Goal: Complete application form

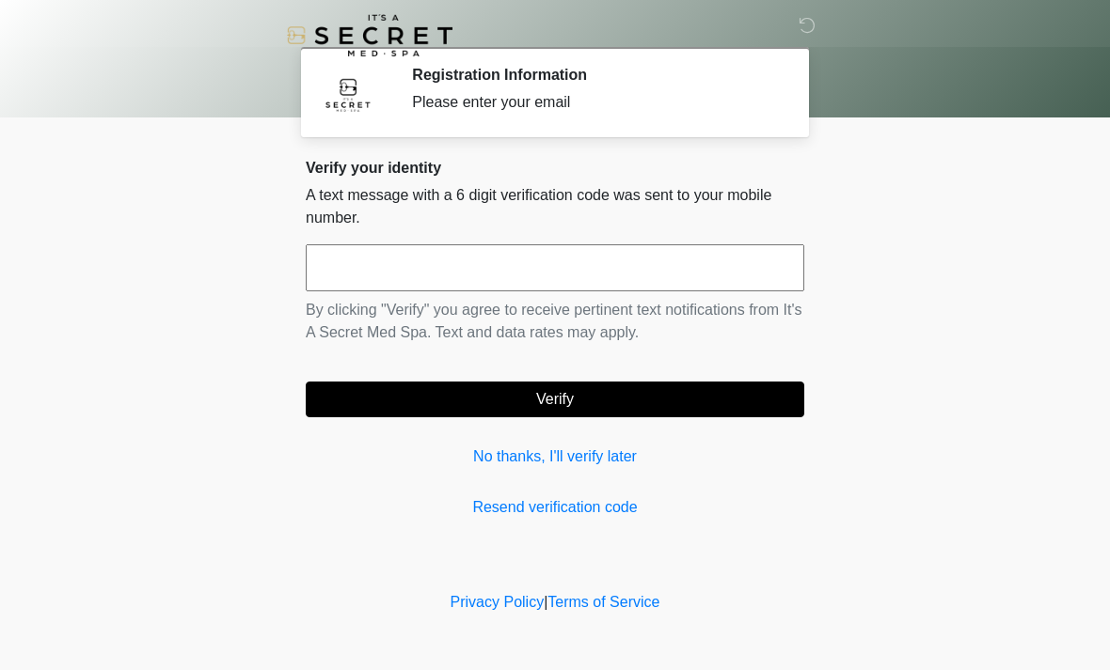
click at [616, 270] on input "text" at bounding box center [555, 267] width 498 height 47
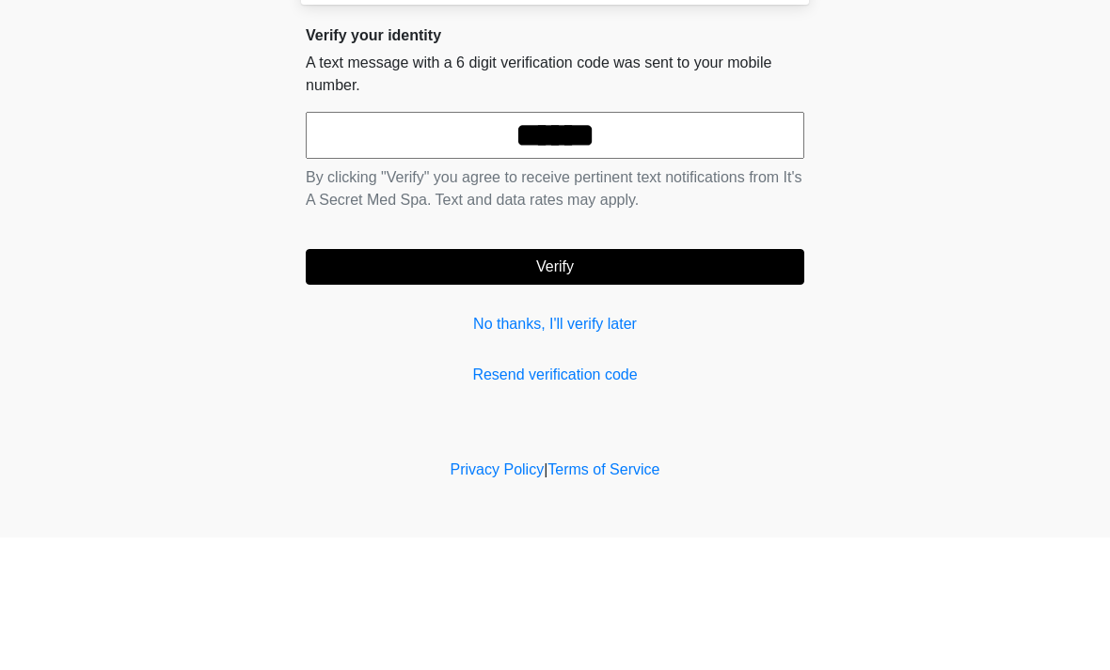
type input "******"
click at [693, 382] on button "Verify" at bounding box center [555, 400] width 498 height 36
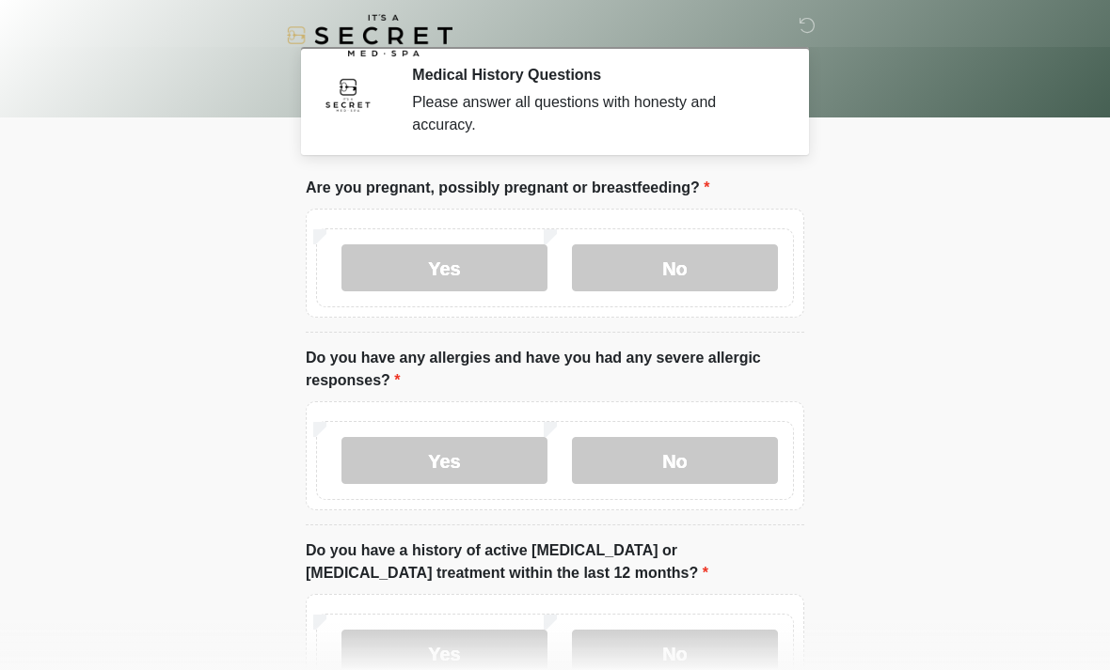
click at [726, 262] on label "No" at bounding box center [675, 267] width 206 height 47
click at [730, 461] on label "No" at bounding box center [675, 460] width 206 height 47
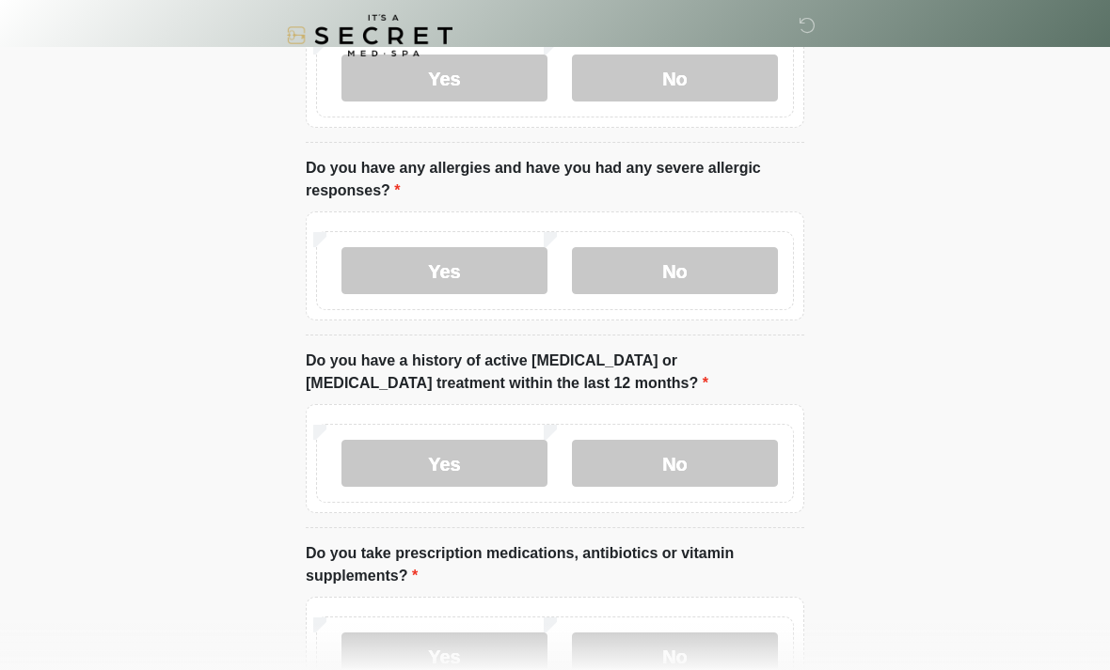
click at [740, 474] on label "No" at bounding box center [675, 463] width 206 height 47
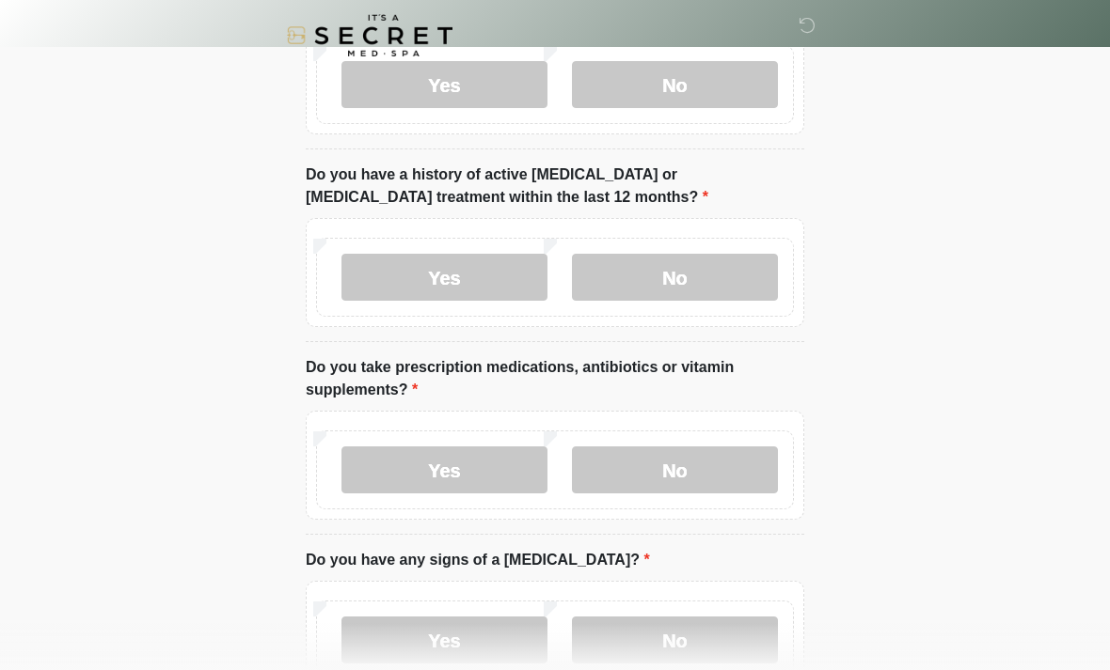
scroll to position [380, 0]
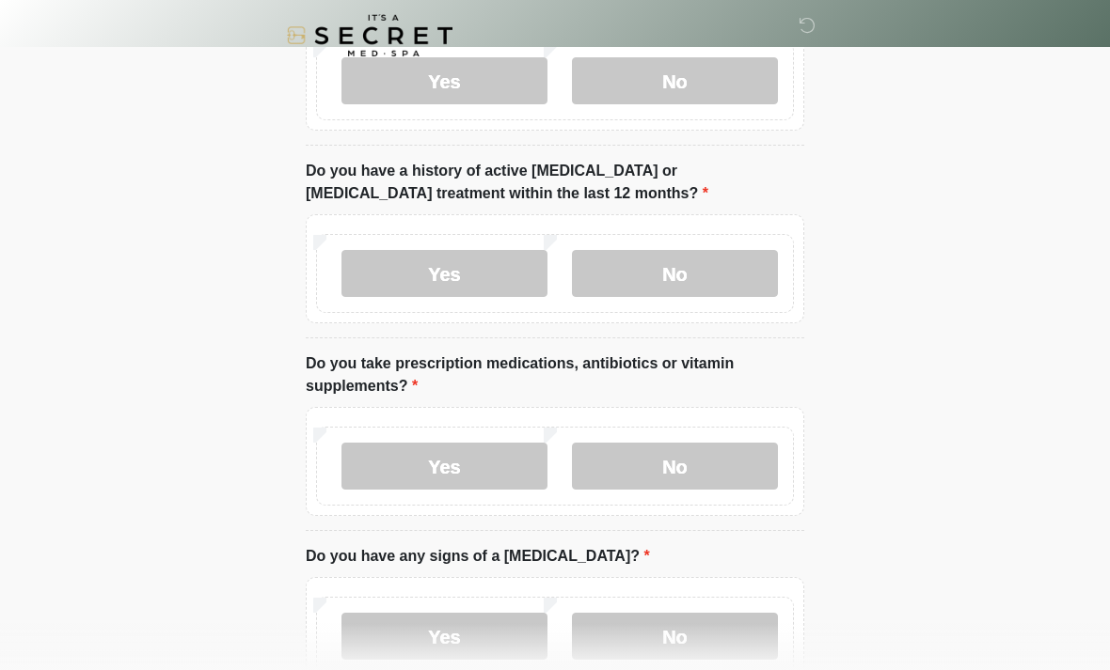
click at [480, 477] on label "Yes" at bounding box center [444, 466] width 206 height 47
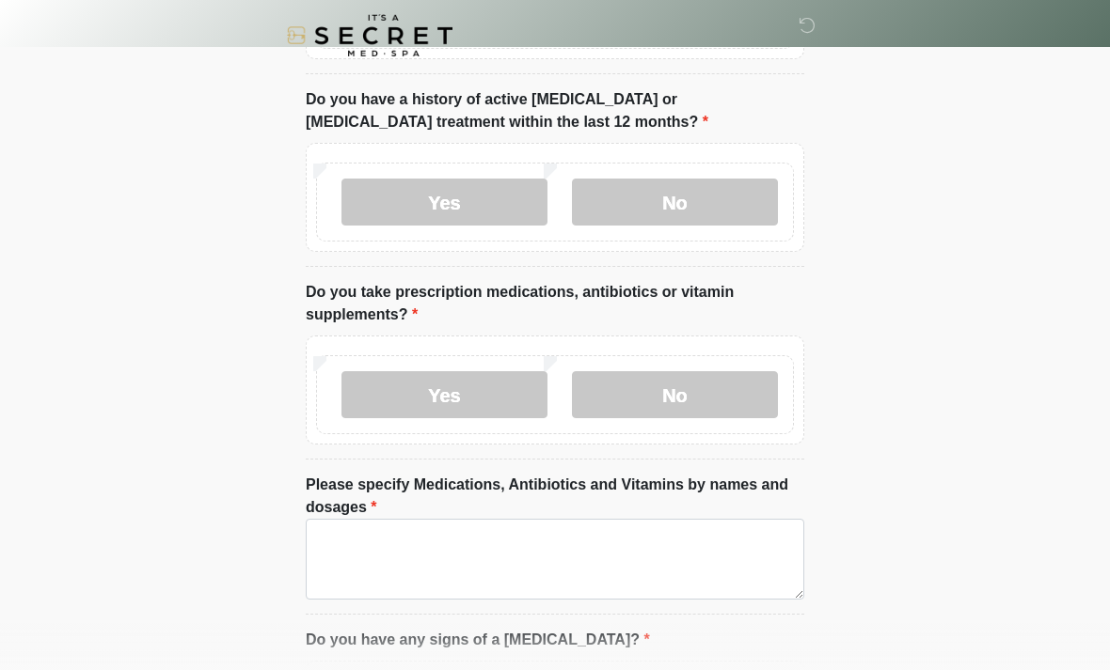
scroll to position [473, 0]
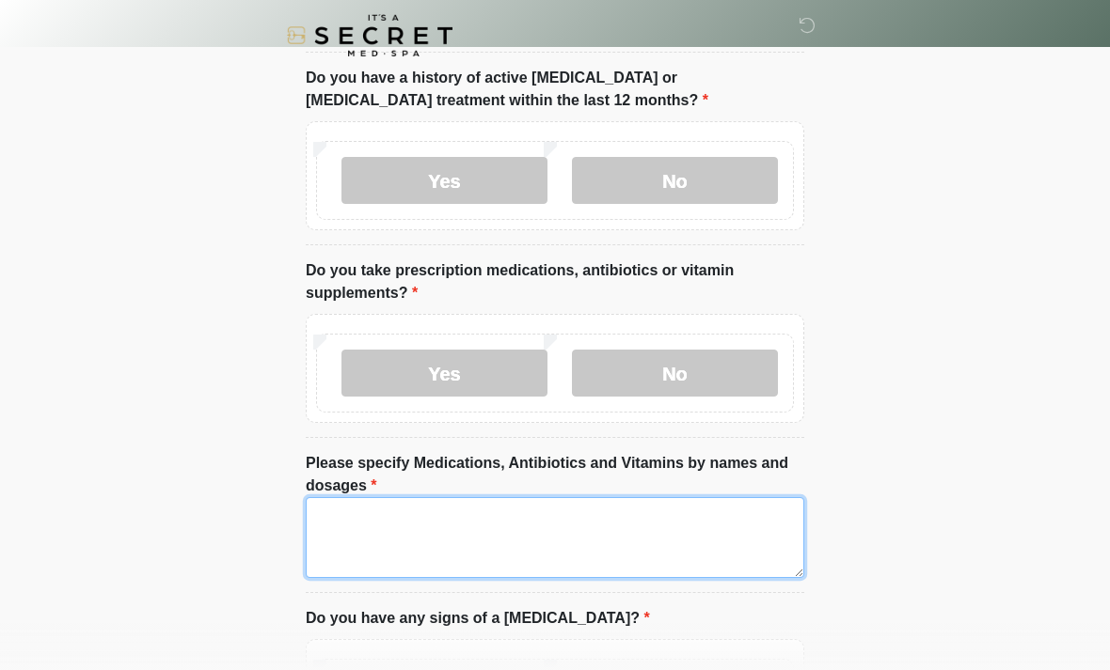
click at [698, 567] on textarea "Please specify Medications, Antibiotics and Vitamins by names and dosages" at bounding box center [555, 537] width 498 height 81
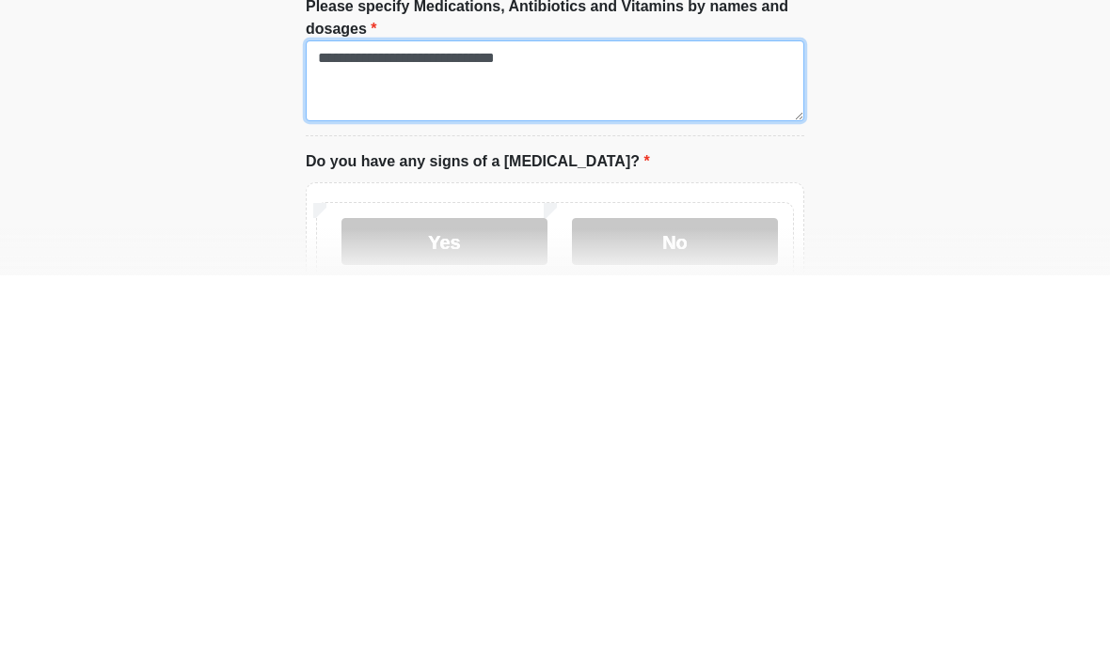
type textarea "**********"
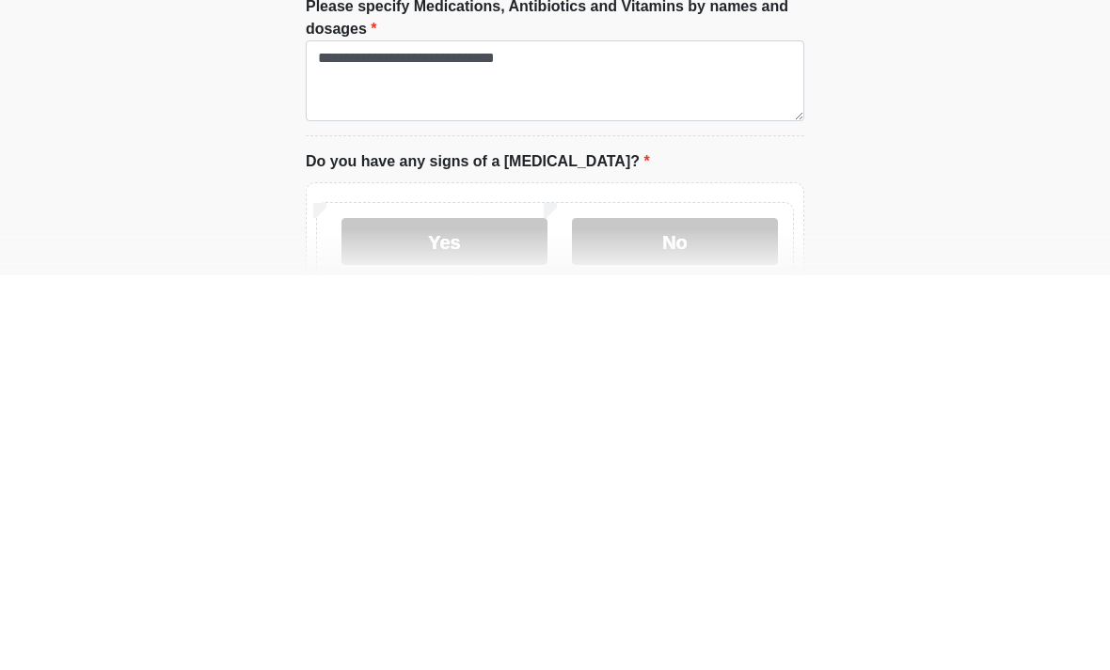
click at [686, 613] on label "No" at bounding box center [675, 636] width 206 height 47
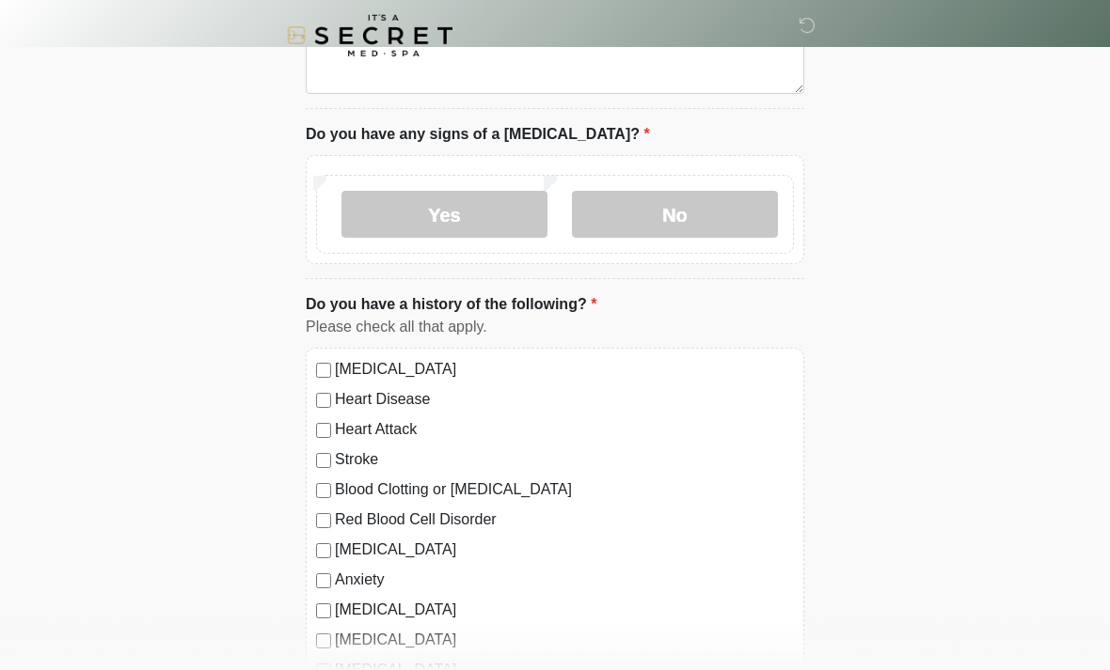
scroll to position [1006, 0]
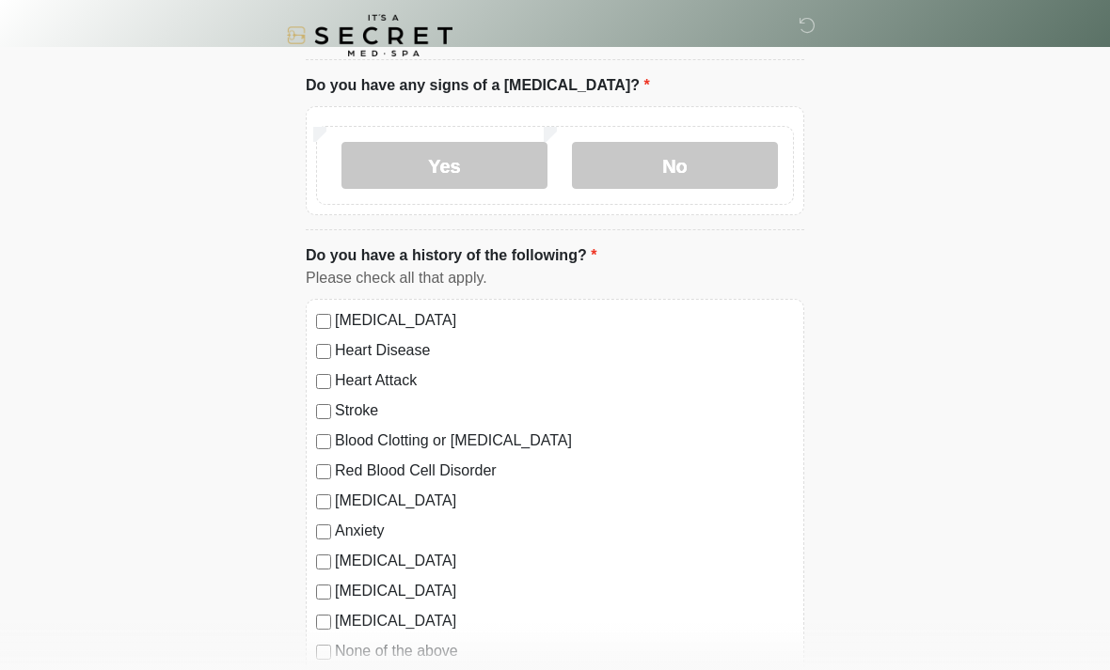
click at [440, 658] on label "None of the above" at bounding box center [564, 651] width 459 height 23
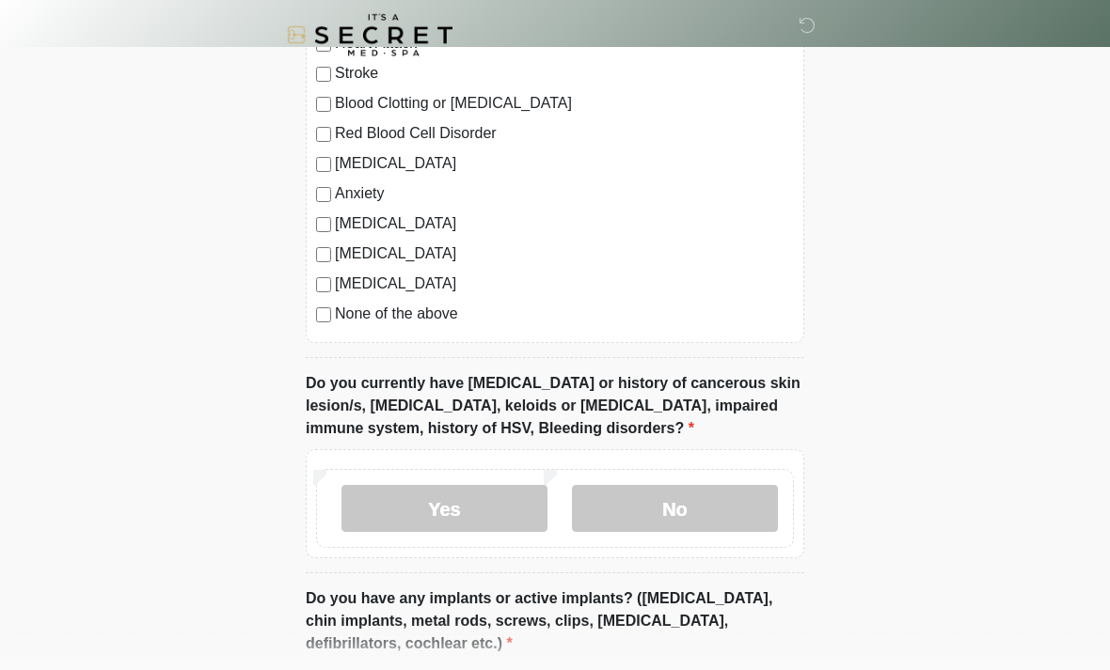
scroll to position [1345, 0]
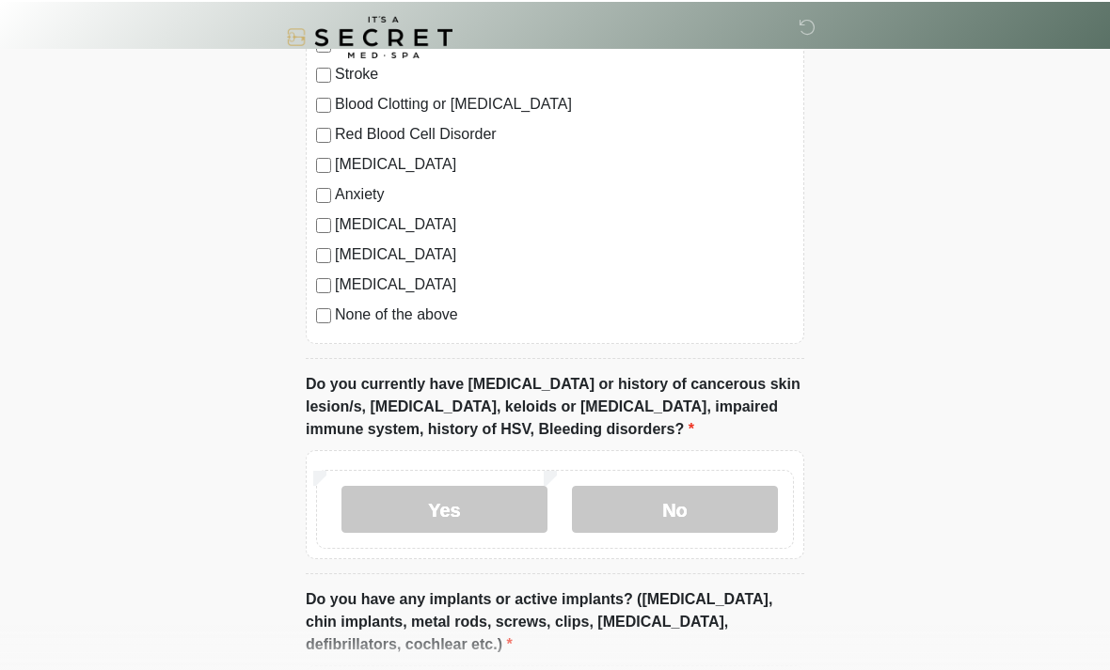
click at [743, 517] on label "No" at bounding box center [675, 507] width 206 height 47
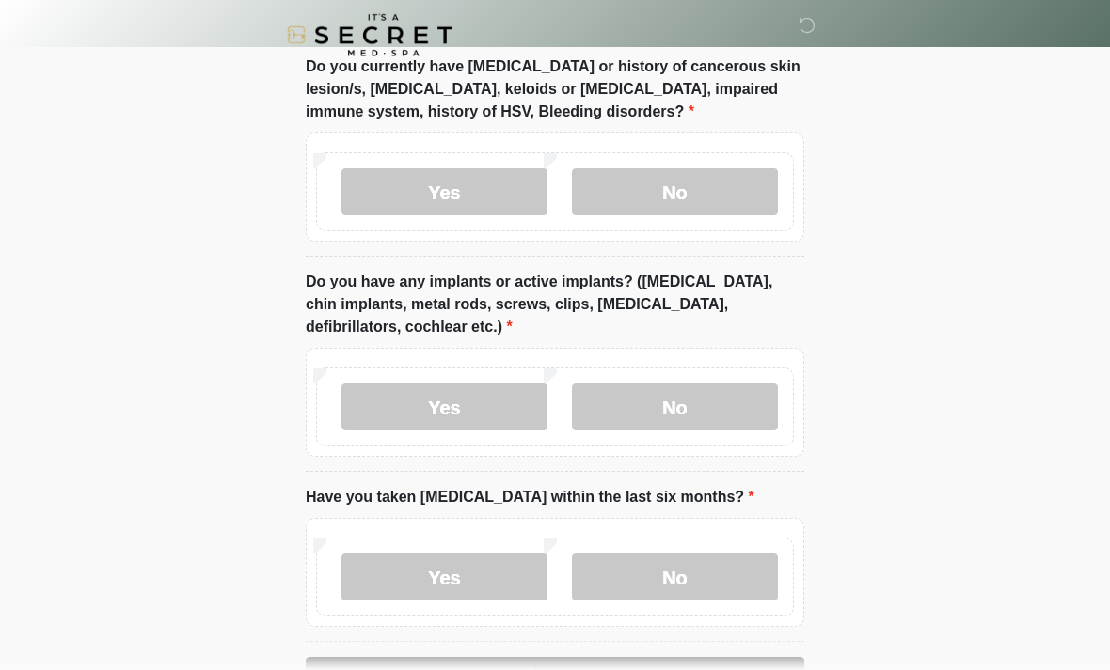
scroll to position [1661, 0]
click at [728, 405] on label "No" at bounding box center [675, 407] width 206 height 47
click at [721, 594] on label "No" at bounding box center [675, 577] width 206 height 47
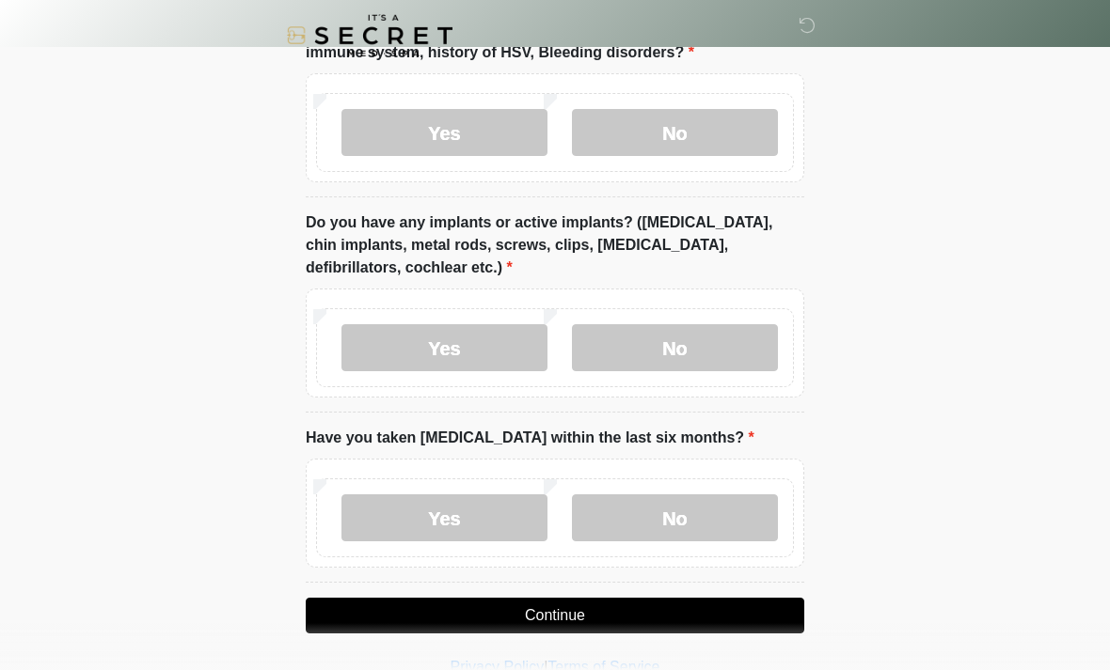
click at [755, 611] on button "Continue" at bounding box center [555, 616] width 498 height 36
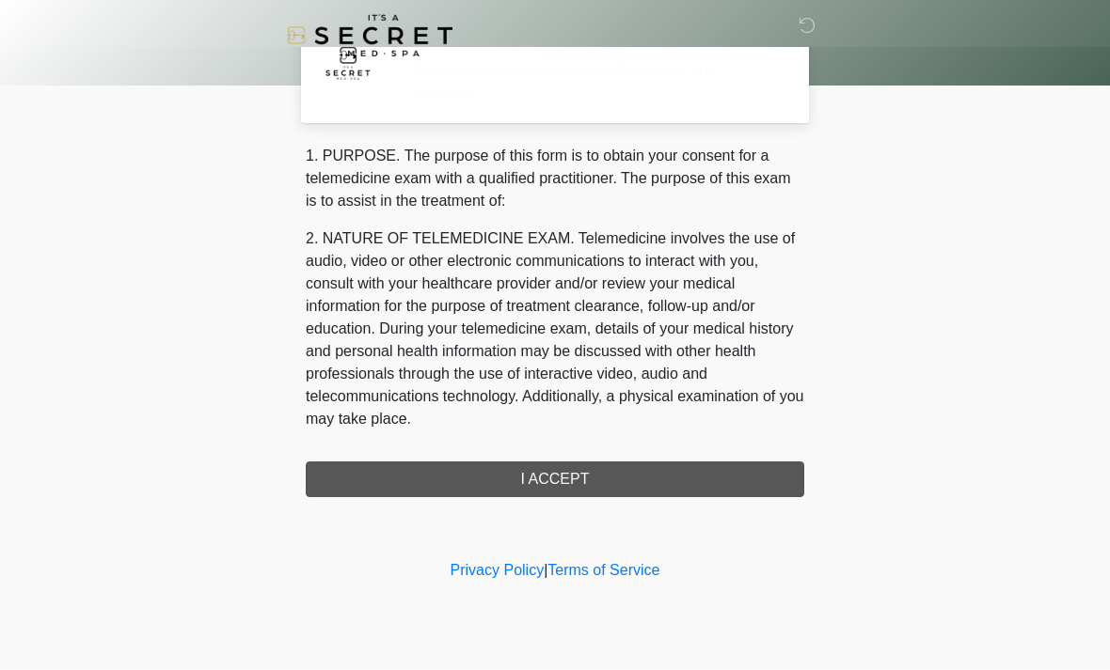
scroll to position [0, 0]
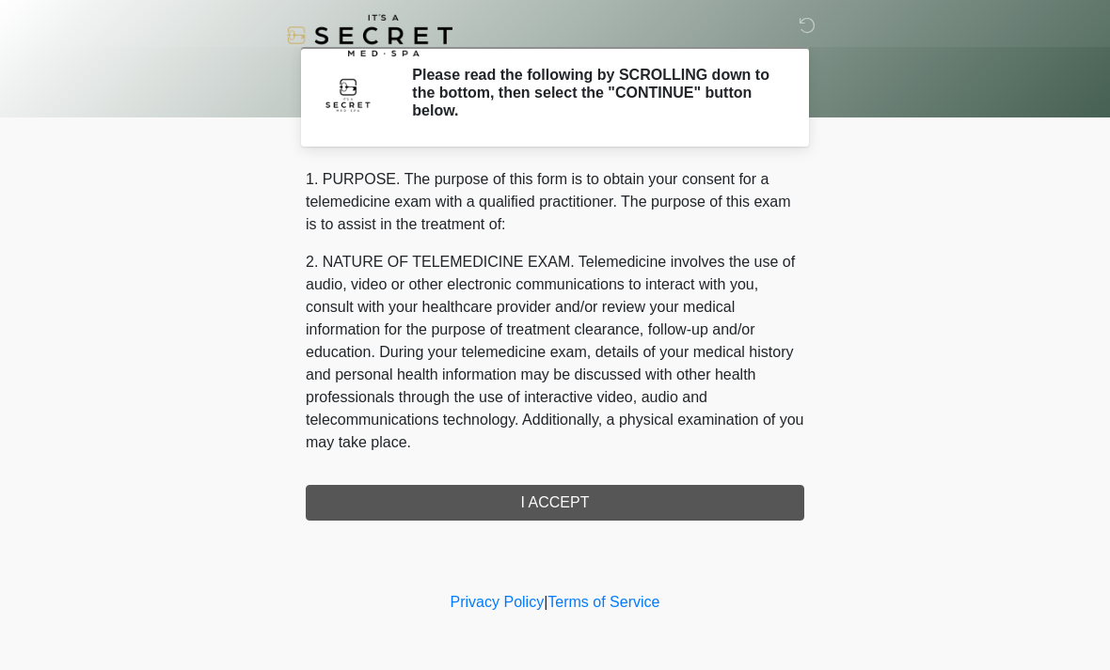
click at [761, 498] on div "1. PURPOSE. The purpose of this form is to obtain your consent for a telemedici…" at bounding box center [555, 344] width 498 height 353
click at [745, 506] on div "1. PURPOSE. The purpose of this form is to obtain your consent for a telemedici…" at bounding box center [555, 344] width 498 height 353
click at [698, 496] on div "1. PURPOSE. The purpose of this form is to obtain your consent for a telemedici…" at bounding box center [555, 344] width 498 height 353
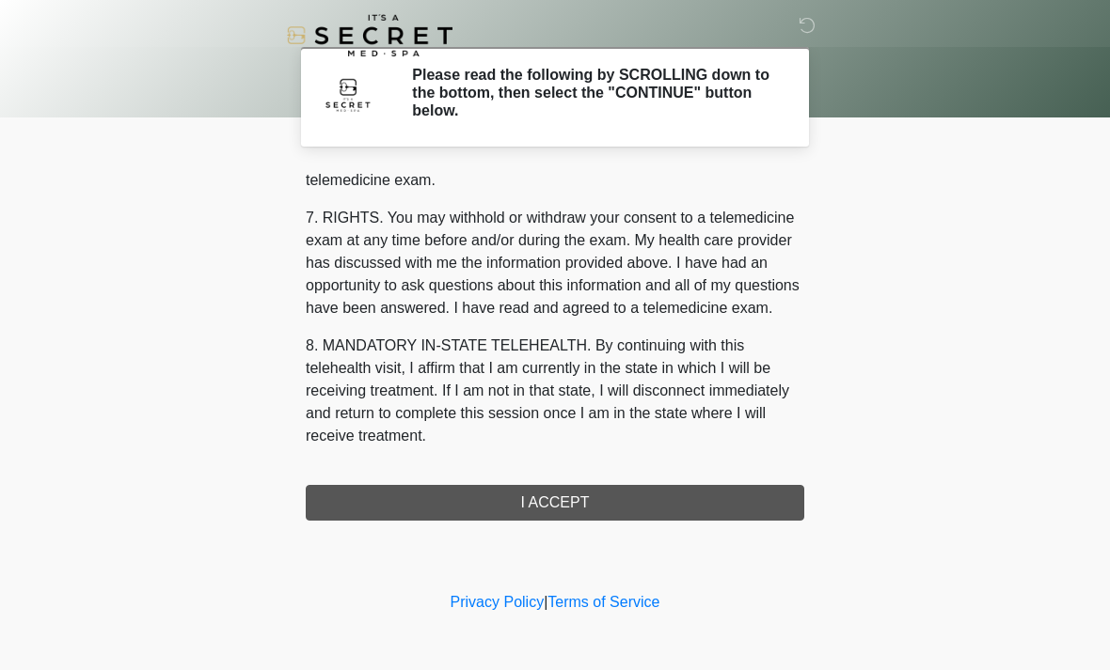
click at [668, 511] on div "1. PURPOSE. The purpose of this form is to obtain your consent for a telemedici…" at bounding box center [555, 344] width 498 height 353
click at [577, 502] on button "I ACCEPT" at bounding box center [555, 503] width 498 height 36
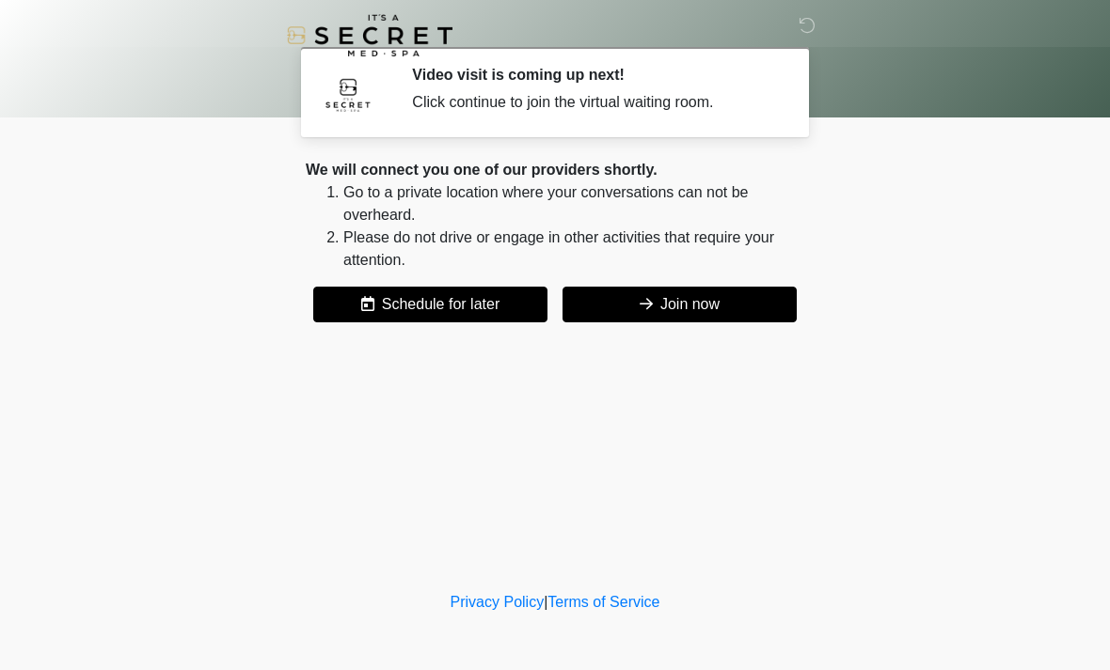
click at [670, 309] on button "Join now" at bounding box center [679, 305] width 234 height 36
